Goal: Complete application form: Complete application form

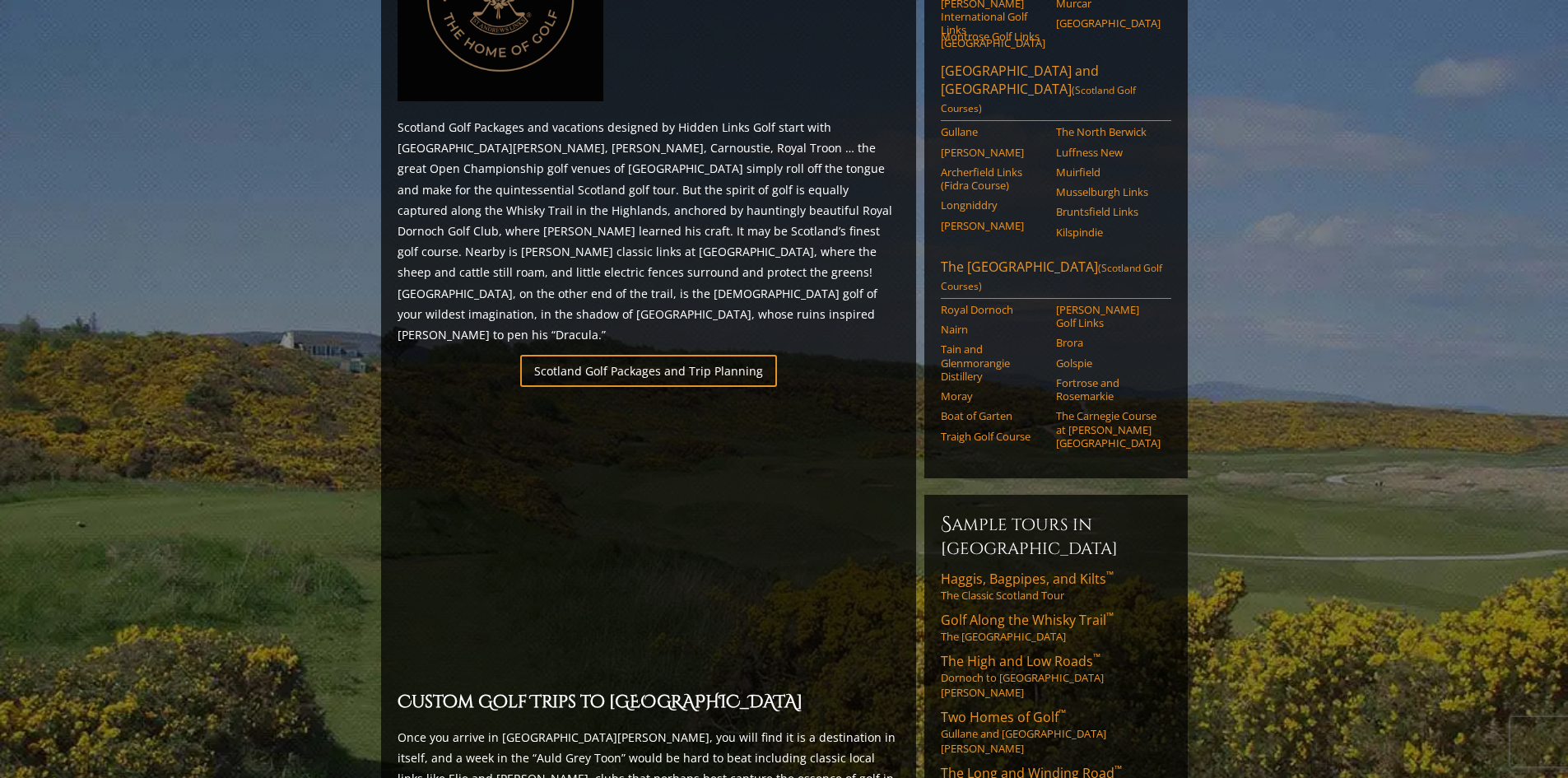
scroll to position [1070, 0]
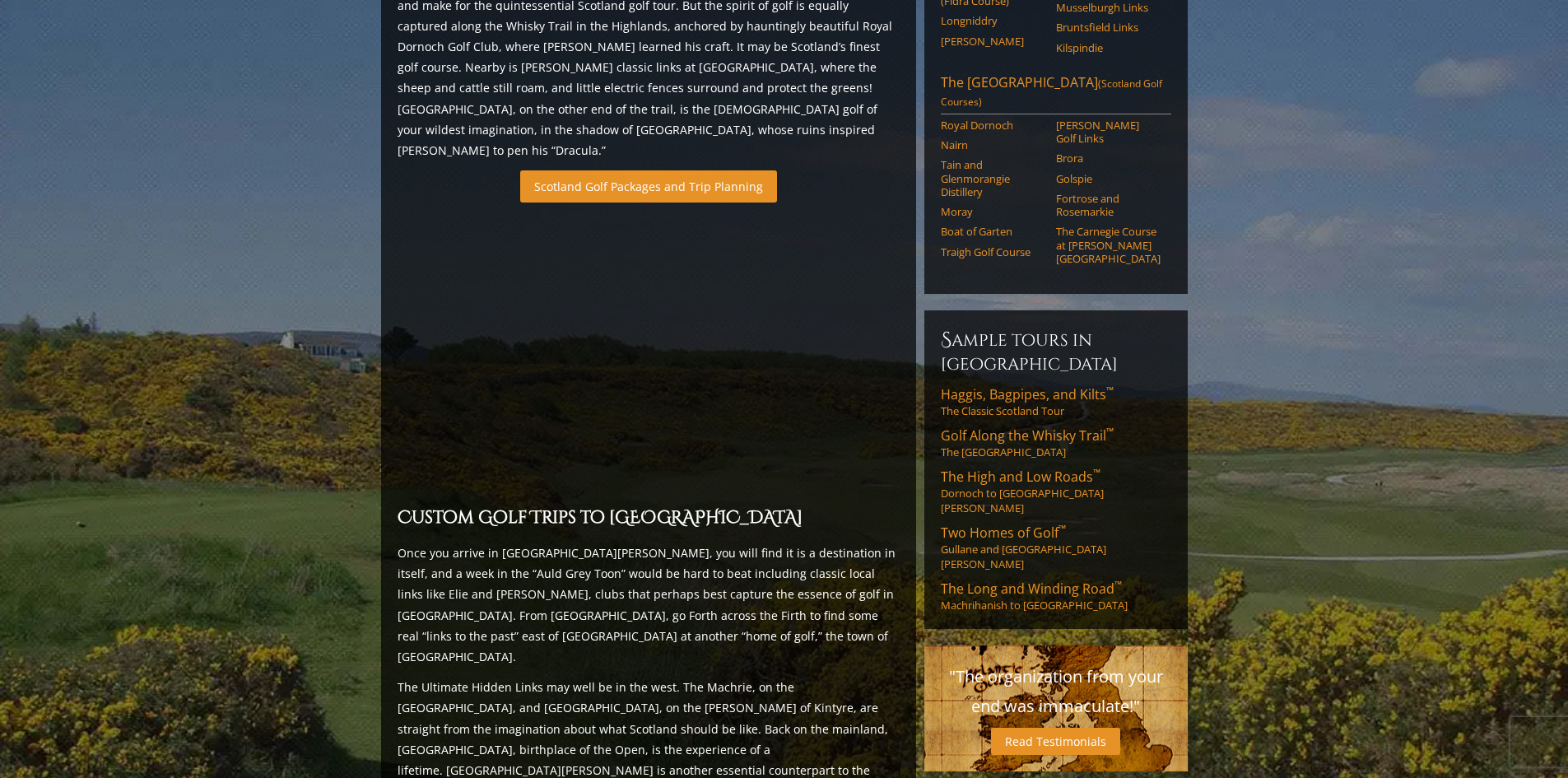
click at [727, 171] on link "Scotland Golf Packages and Trip Planning" at bounding box center [649, 186] width 257 height 32
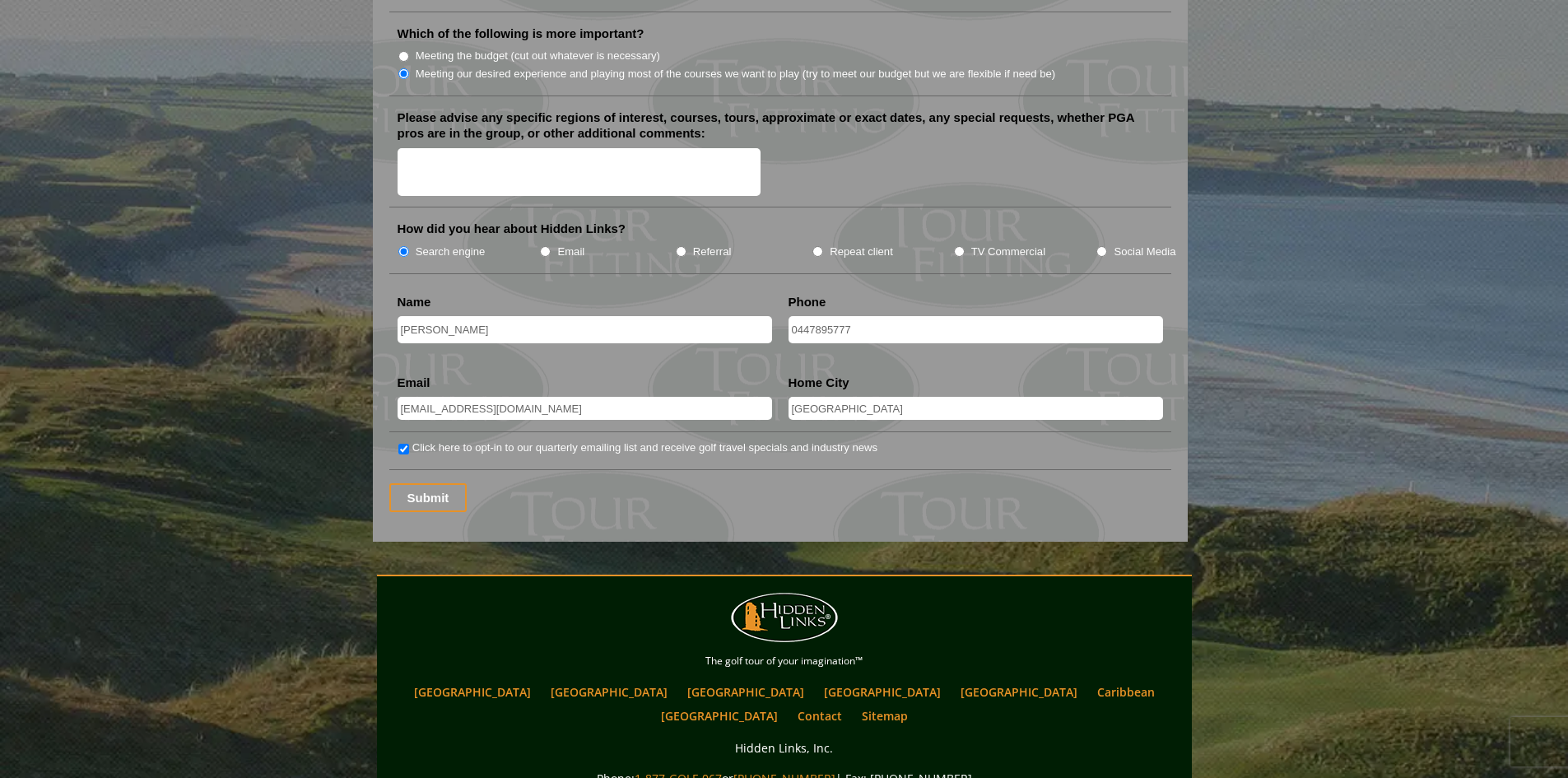
scroll to position [2058, 0]
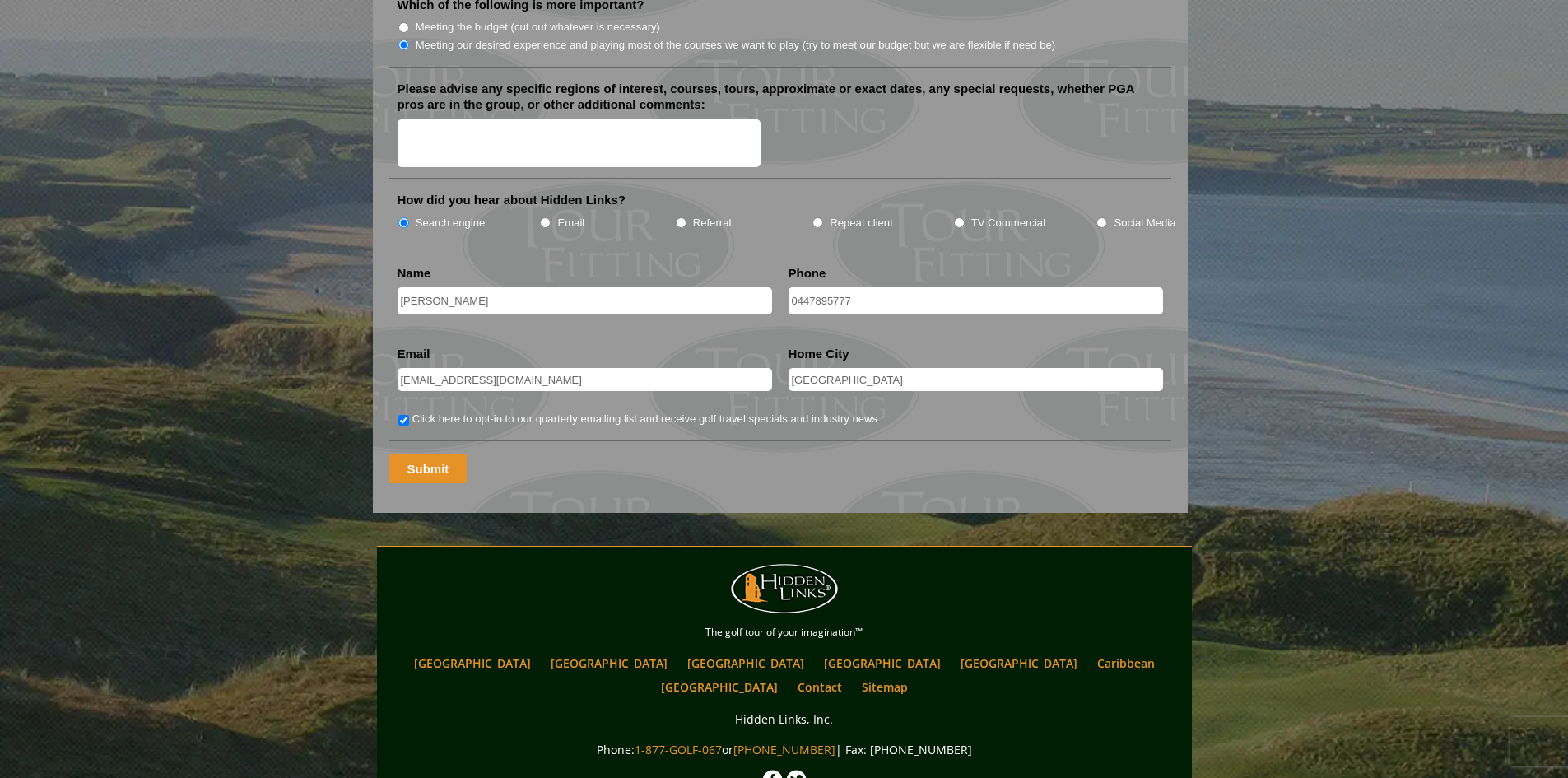
click at [437, 455] on input "Submit" at bounding box center [428, 469] width 78 height 29
